Goal: Task Accomplishment & Management: Manage account settings

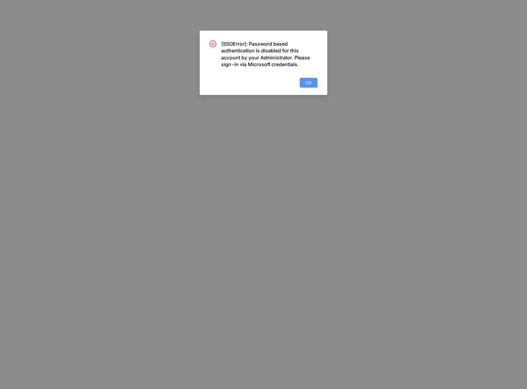
click at [305, 79] on span "OK" at bounding box center [308, 82] width 6 height 7
